Goal: Task Accomplishment & Management: Manage account settings

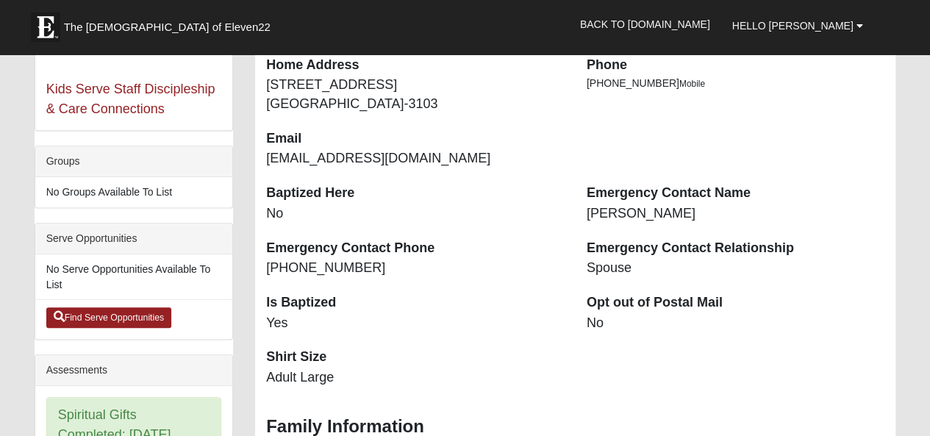
scroll to position [368, 0]
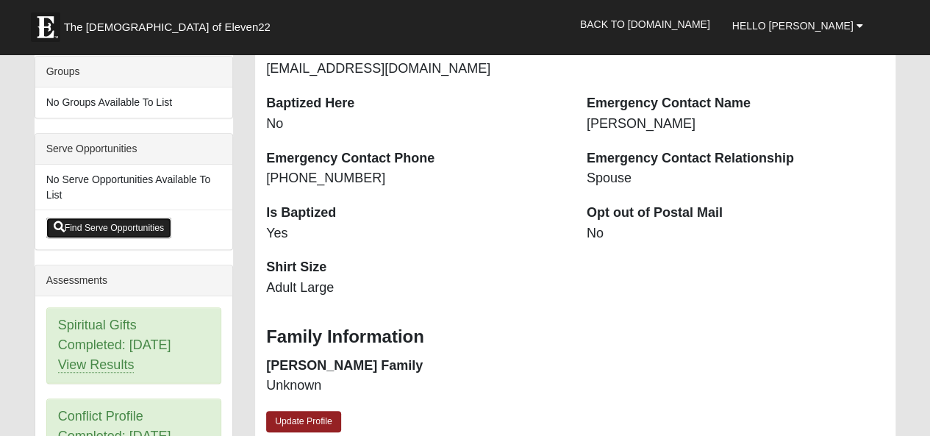
click at [118, 238] on link "Find Serve Opportunities" at bounding box center [109, 228] width 126 height 21
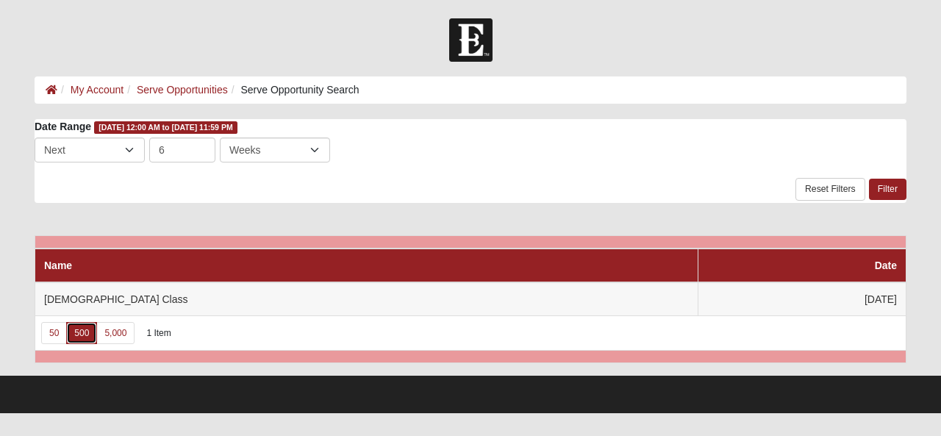
click at [74, 340] on link "500" at bounding box center [81, 333] width 31 height 22
click at [177, 93] on link "Serve Opportunities" at bounding box center [182, 90] width 91 height 12
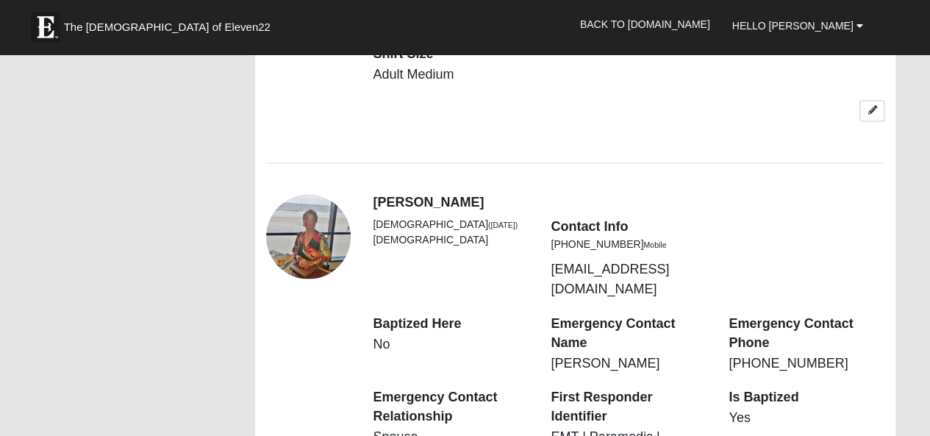
scroll to position [1177, 0]
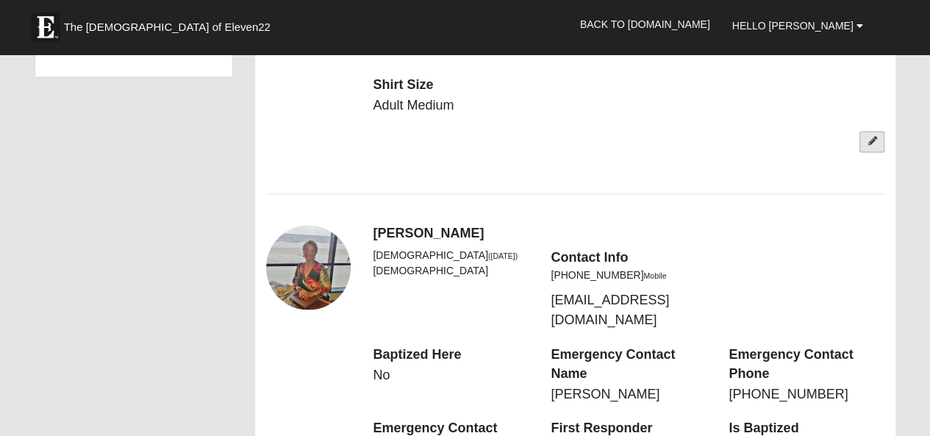
click at [865, 152] on link at bounding box center [872, 141] width 25 height 21
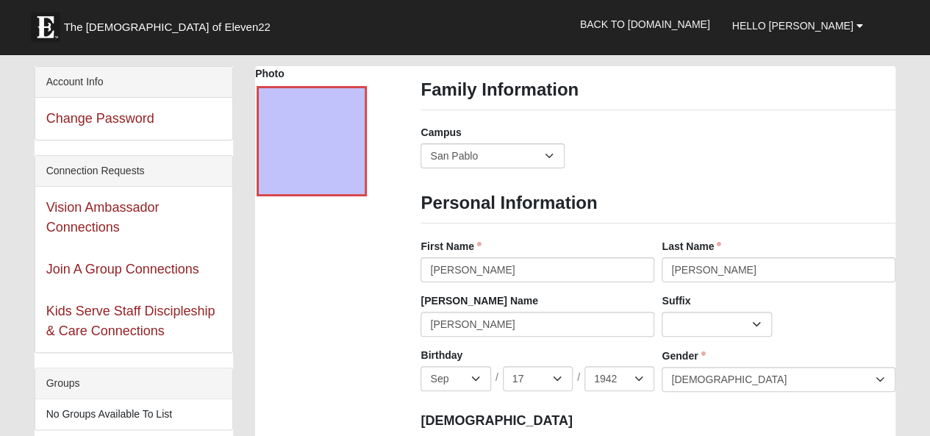
scroll to position [0, 0]
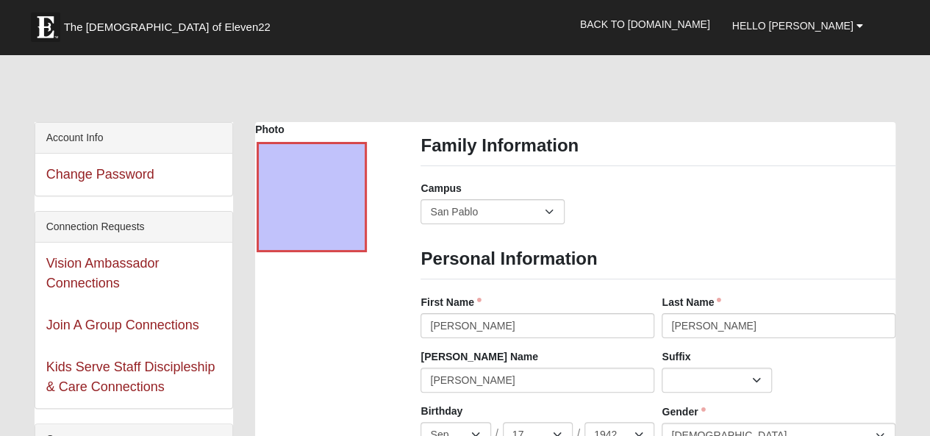
click at [112, 154] on div "Account Info" at bounding box center [133, 138] width 197 height 31
click at [115, 332] on link "Join A Group Connections" at bounding box center [122, 325] width 153 height 15
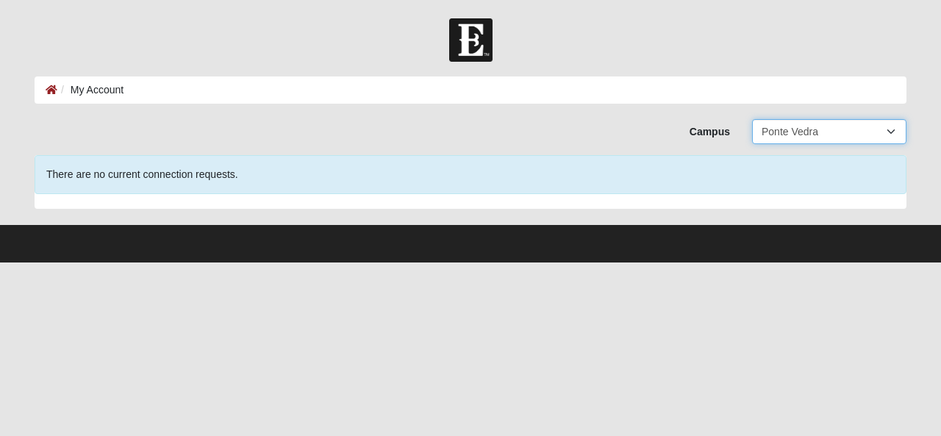
click at [890, 135] on select "All Arlington Baymeadows Eleven22 Online [PERSON_NAME][GEOGRAPHIC_DATA] Jesup […" at bounding box center [829, 131] width 154 height 25
select select "3"
click at [752, 123] on select "All Arlington Baymeadows Eleven22 Online [PERSON_NAME][GEOGRAPHIC_DATA] Jesup […" at bounding box center [829, 131] width 154 height 25
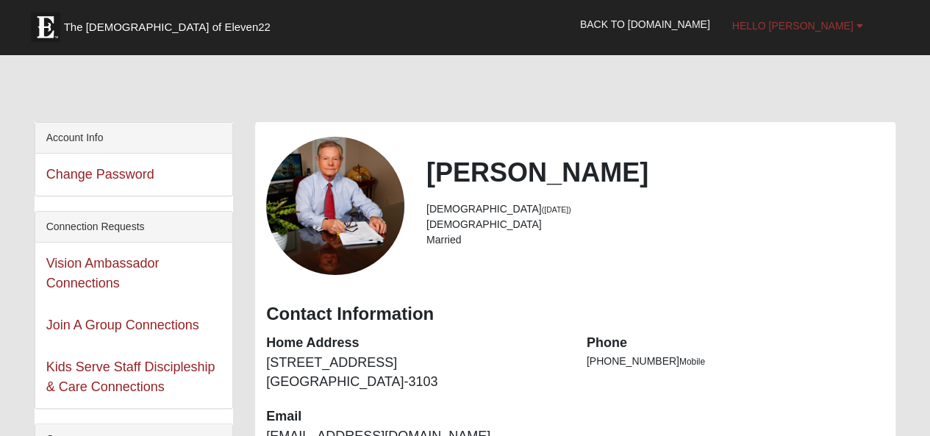
click at [799, 24] on span "Hello [PERSON_NAME]" at bounding box center [792, 26] width 121 height 12
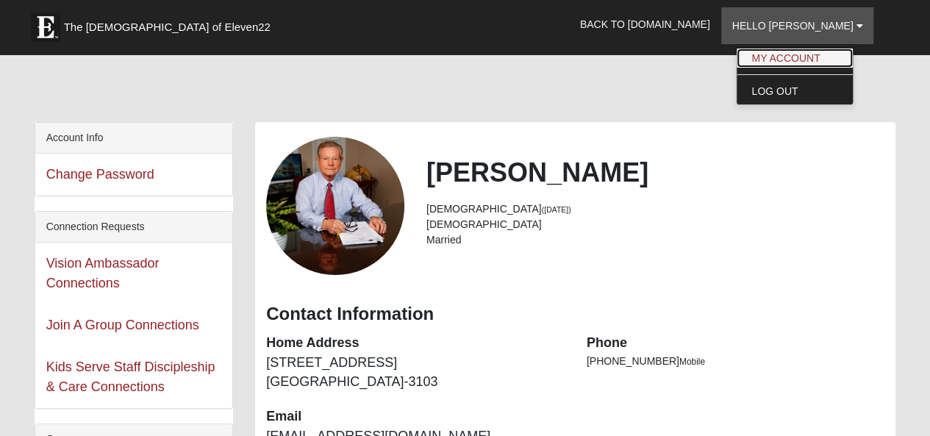
click at [787, 53] on link "My Account" at bounding box center [795, 58] width 116 height 19
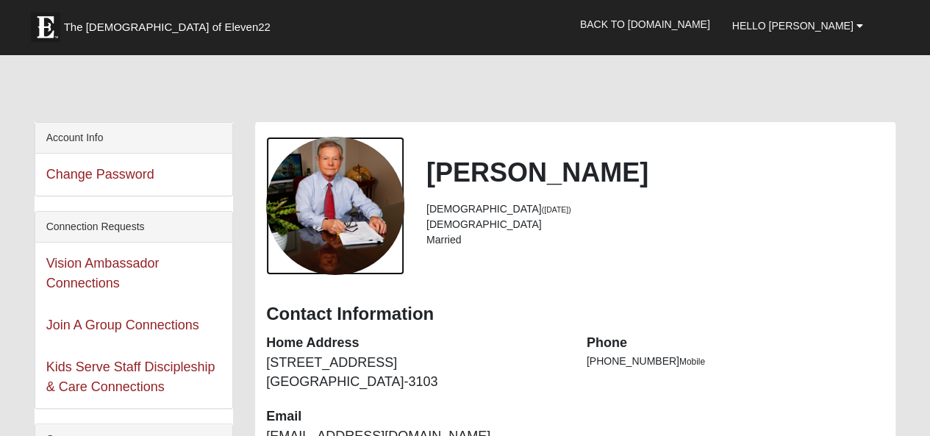
click at [316, 252] on div "View Fullsize Photo" at bounding box center [335, 206] width 138 height 138
